Goal: Find specific page/section: Find specific page/section

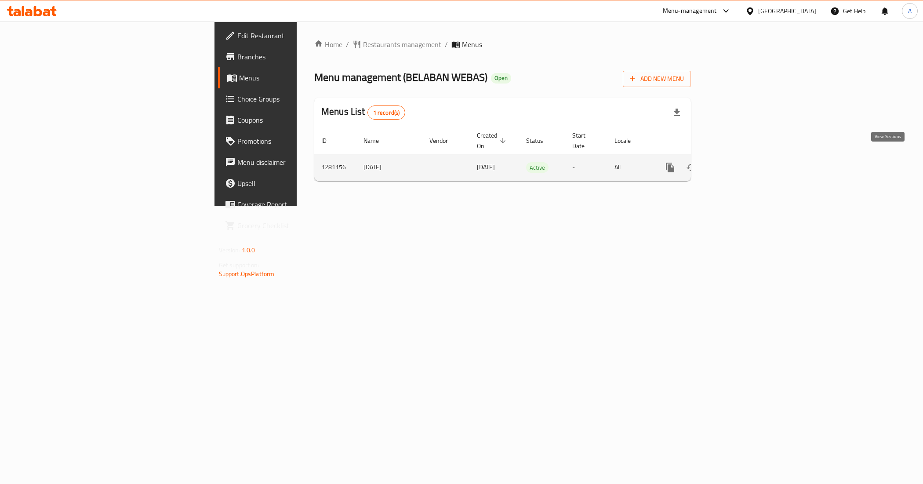
click at [739, 162] on icon "enhanced table" at bounding box center [734, 167] width 11 height 11
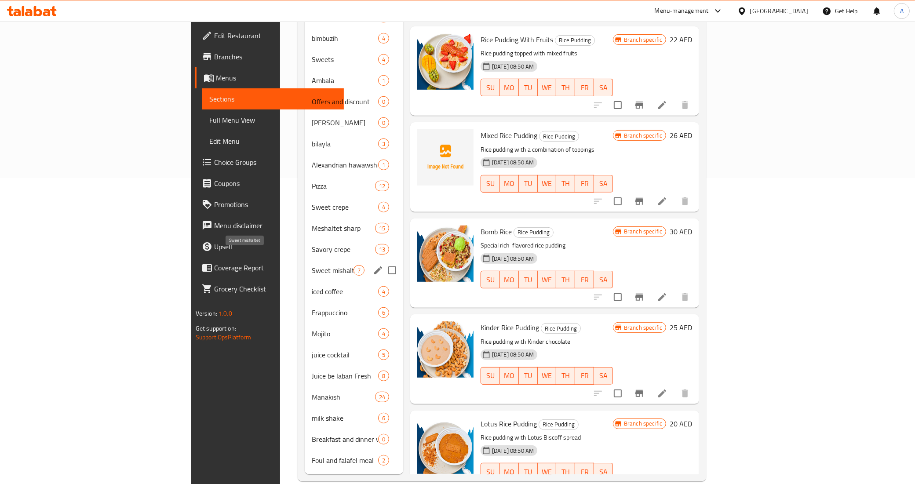
scroll to position [307, 0]
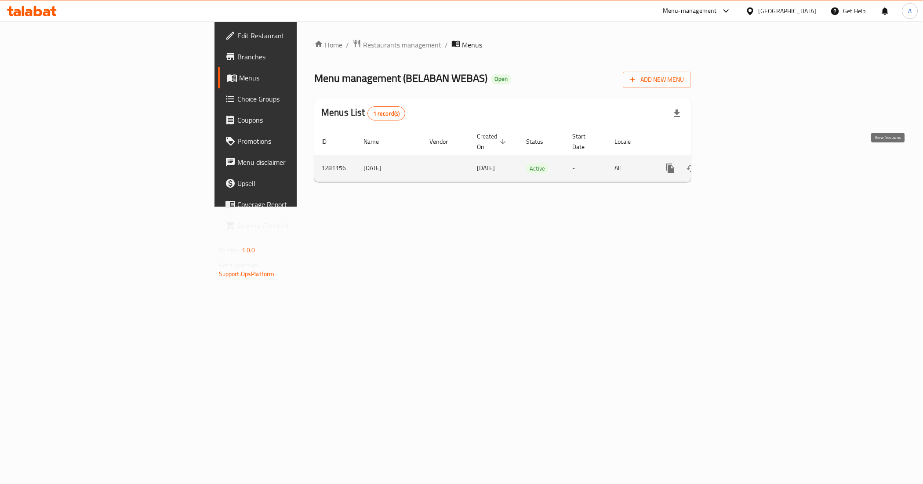
click at [739, 163] on icon "enhanced table" at bounding box center [734, 168] width 11 height 11
